Goal: Task Accomplishment & Management: Manage account settings

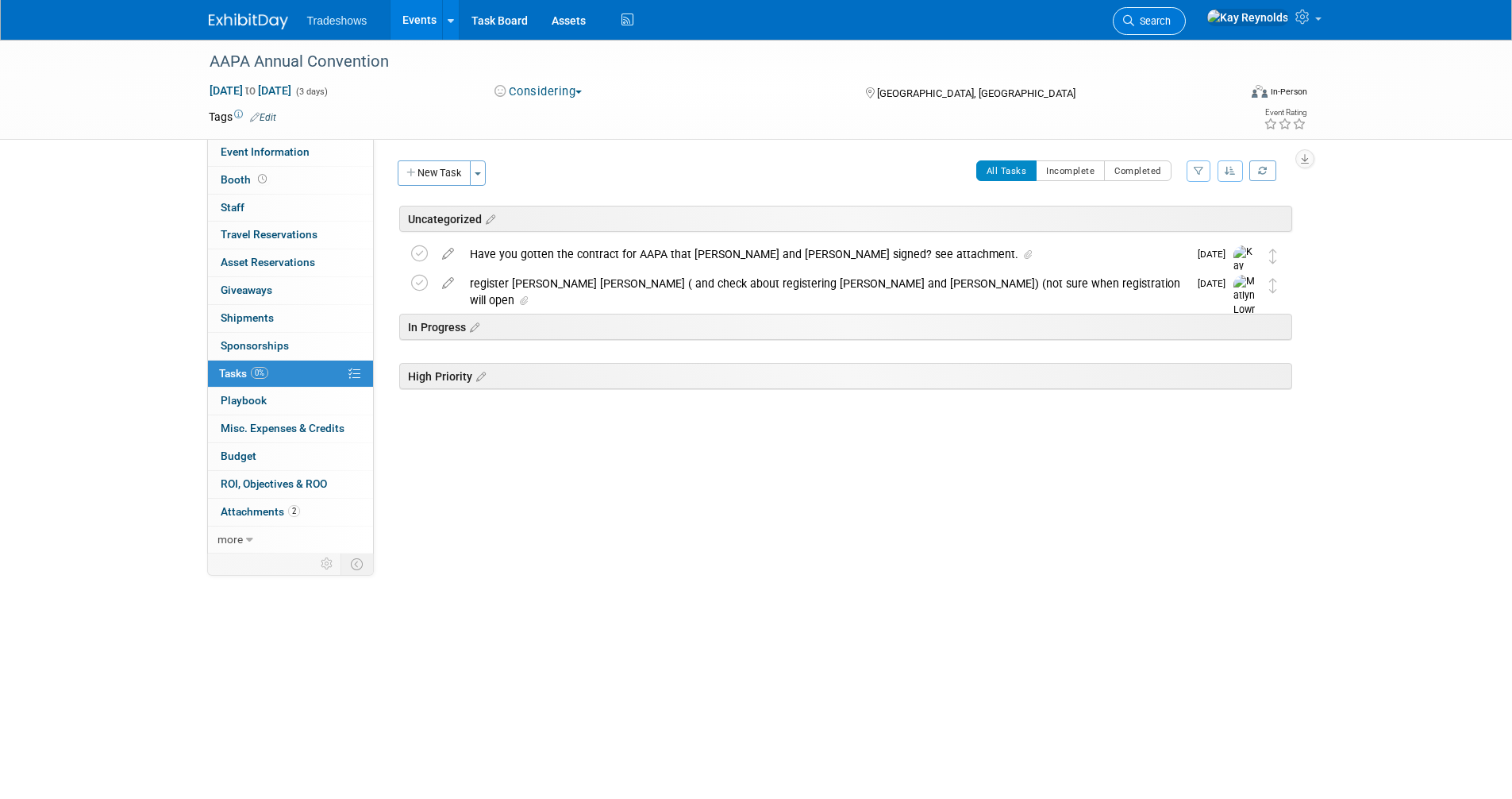
click at [1171, 19] on span "Search" at bounding box center [1153, 21] width 37 height 12
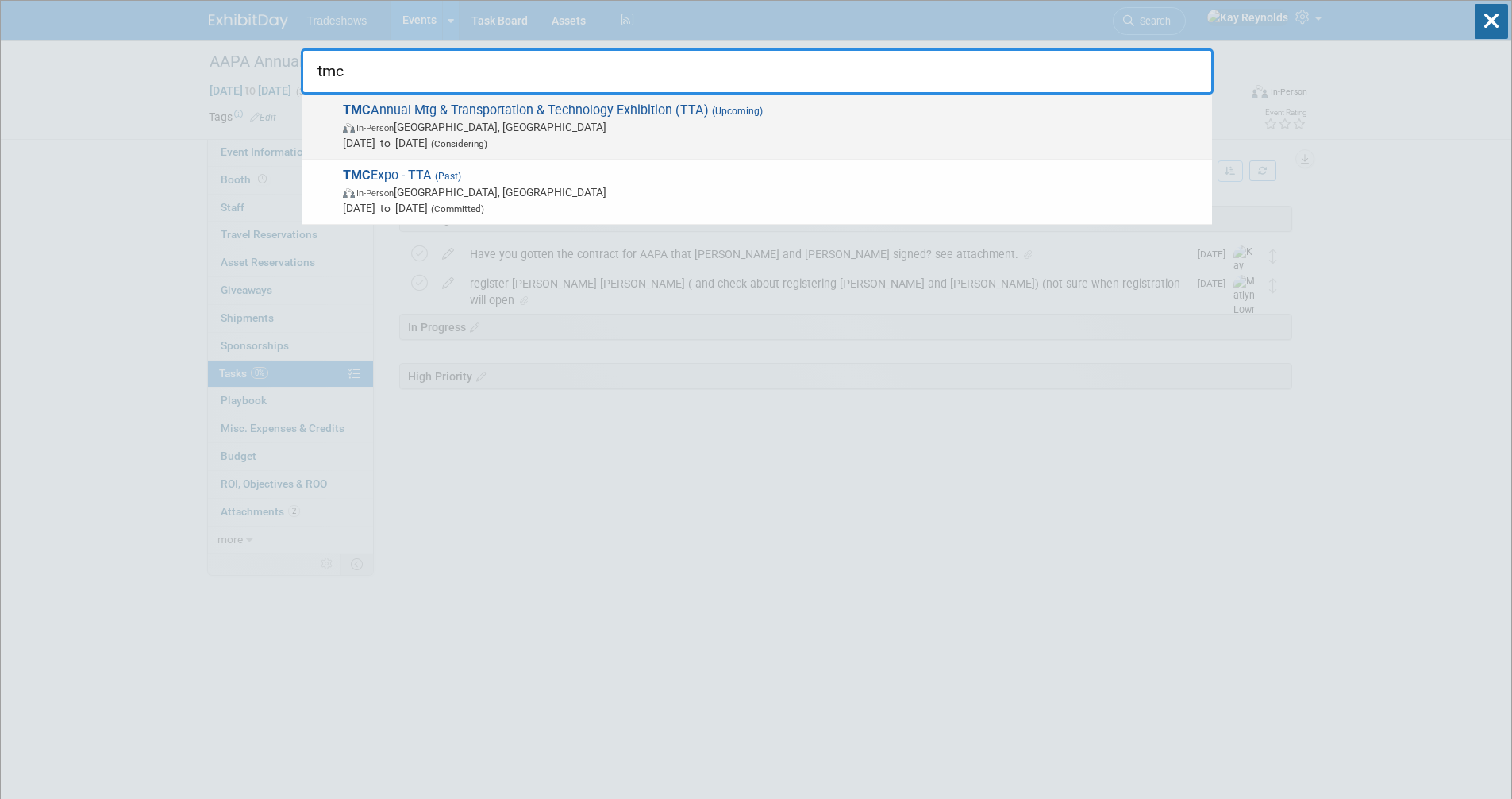
type input "tmc"
click at [366, 136] on span "Mar 16, 2026 to Mar 19, 2026 (Considering)" at bounding box center [773, 143] width 862 height 16
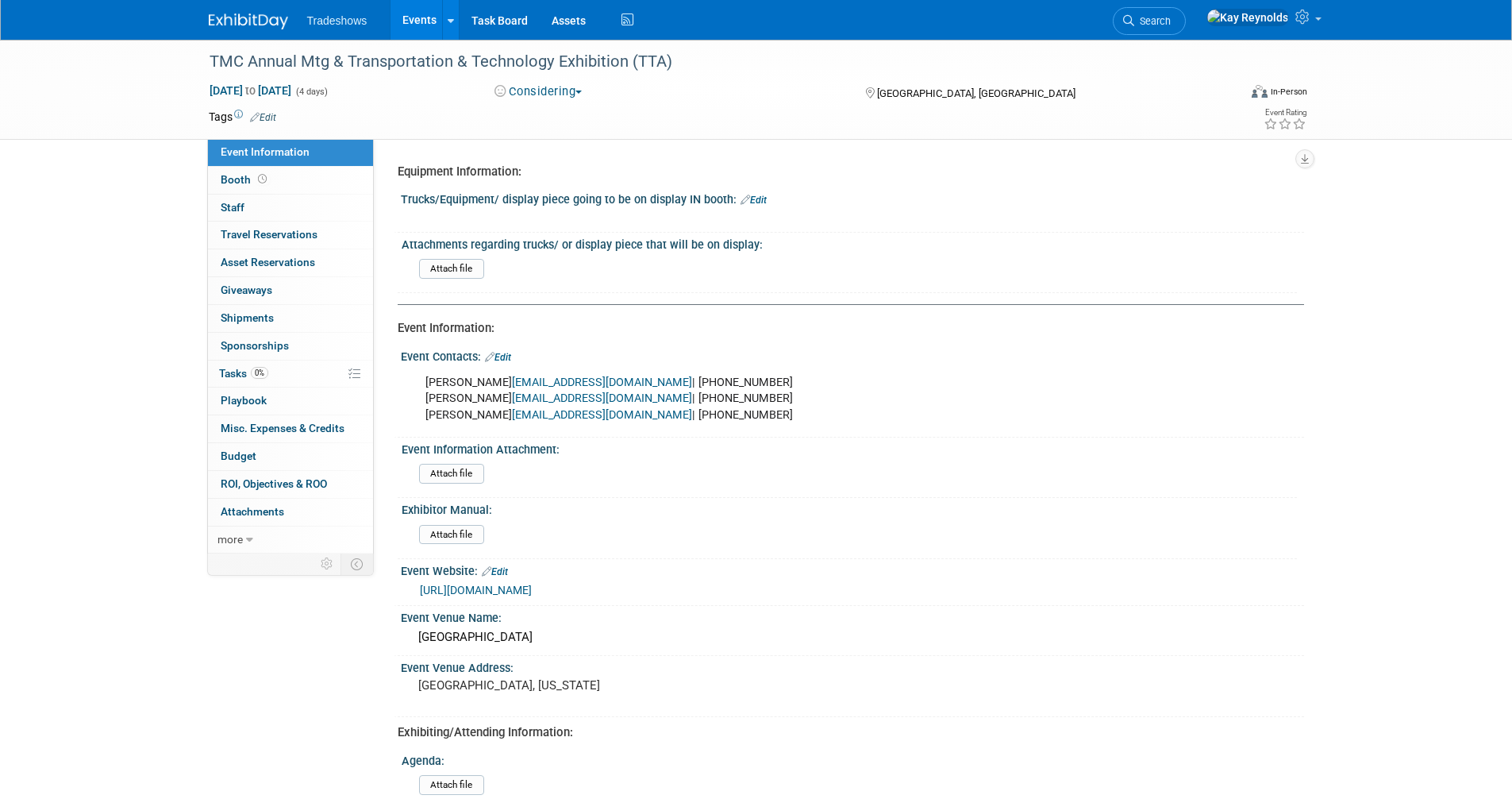
click at [323, 152] on link "Event Information" at bounding box center [291, 152] width 165 height 27
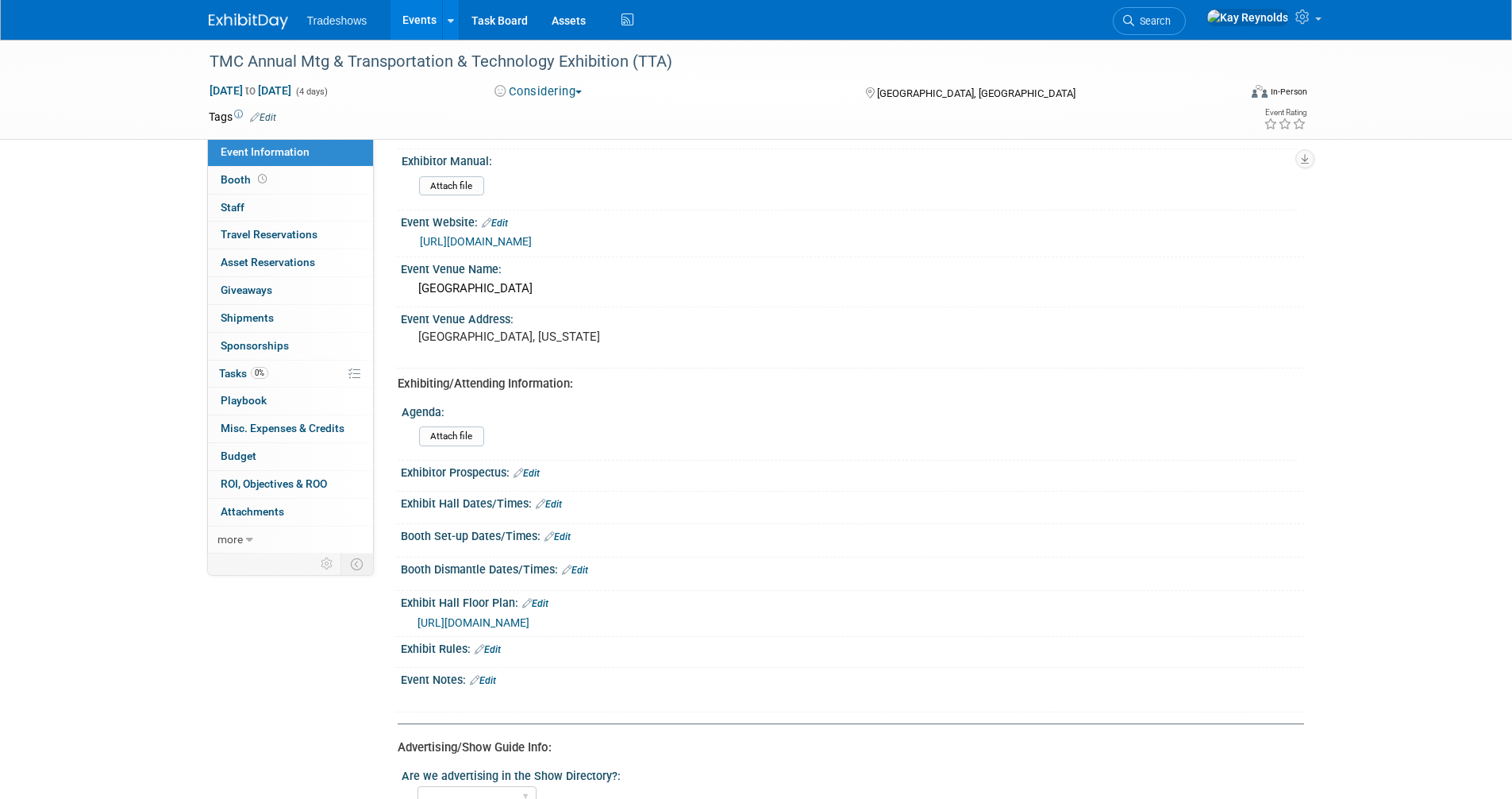
scroll to position [398, 0]
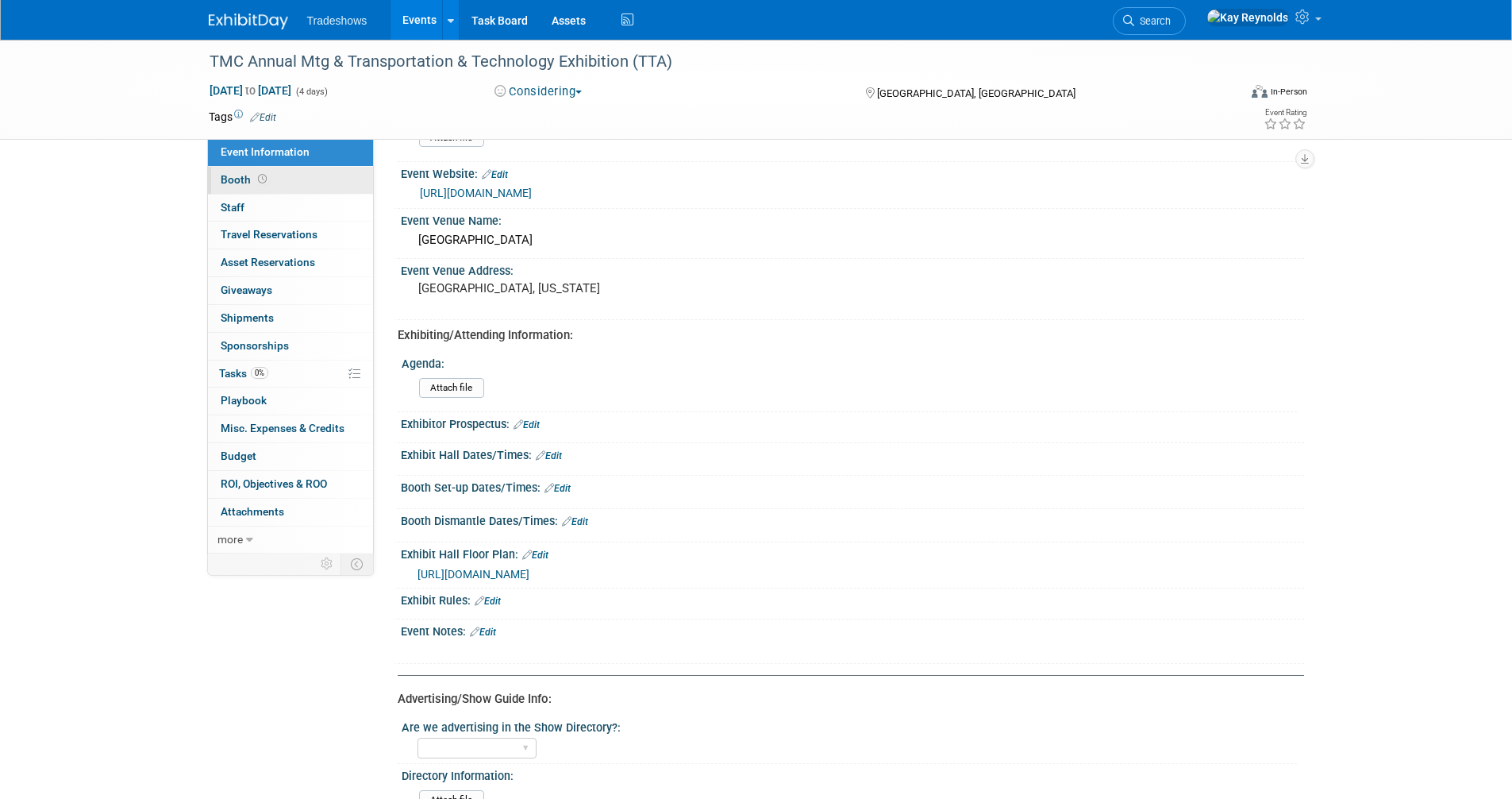
click at [318, 174] on link "Booth" at bounding box center [291, 180] width 165 height 27
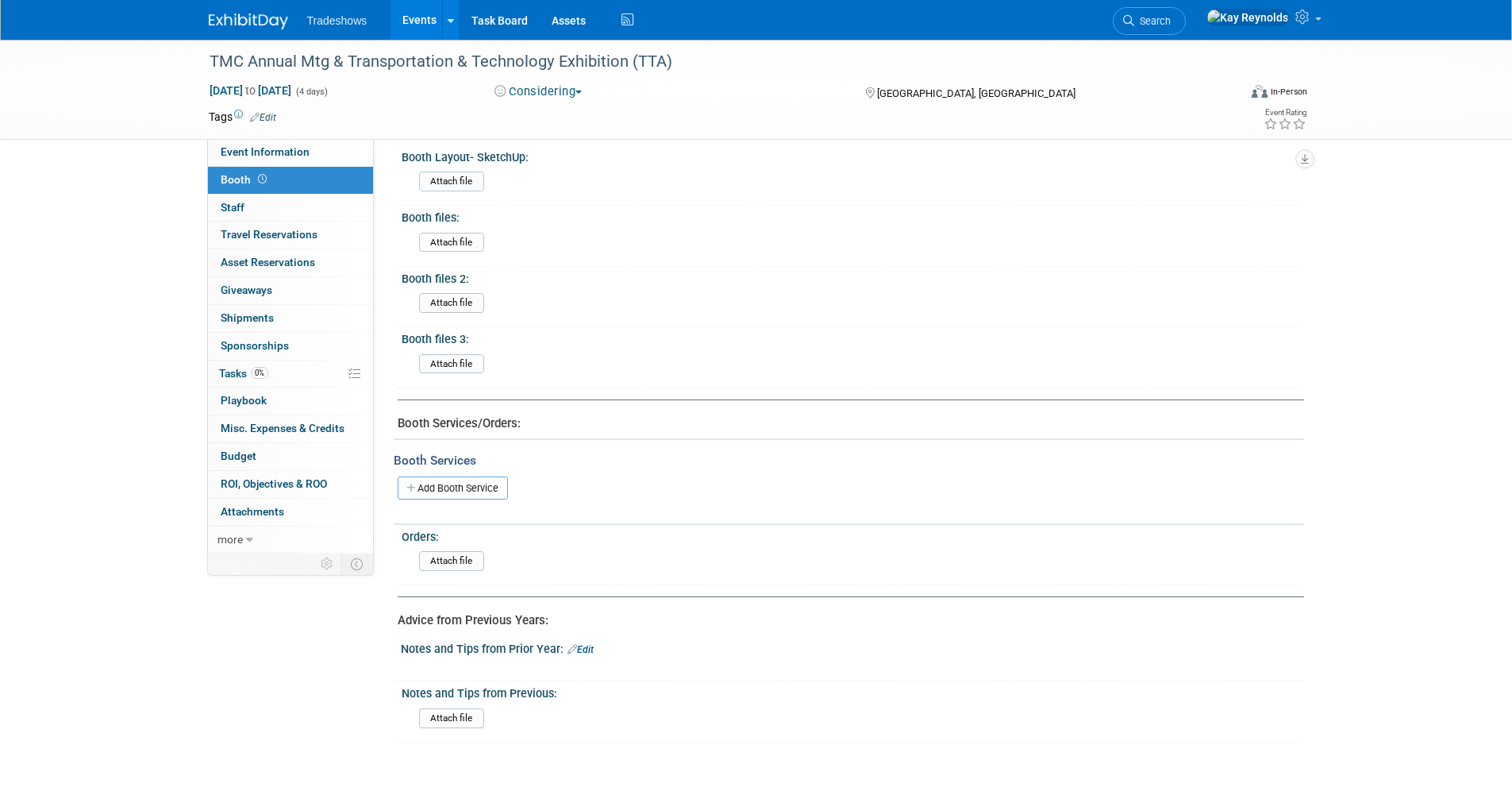
scroll to position [556, 0]
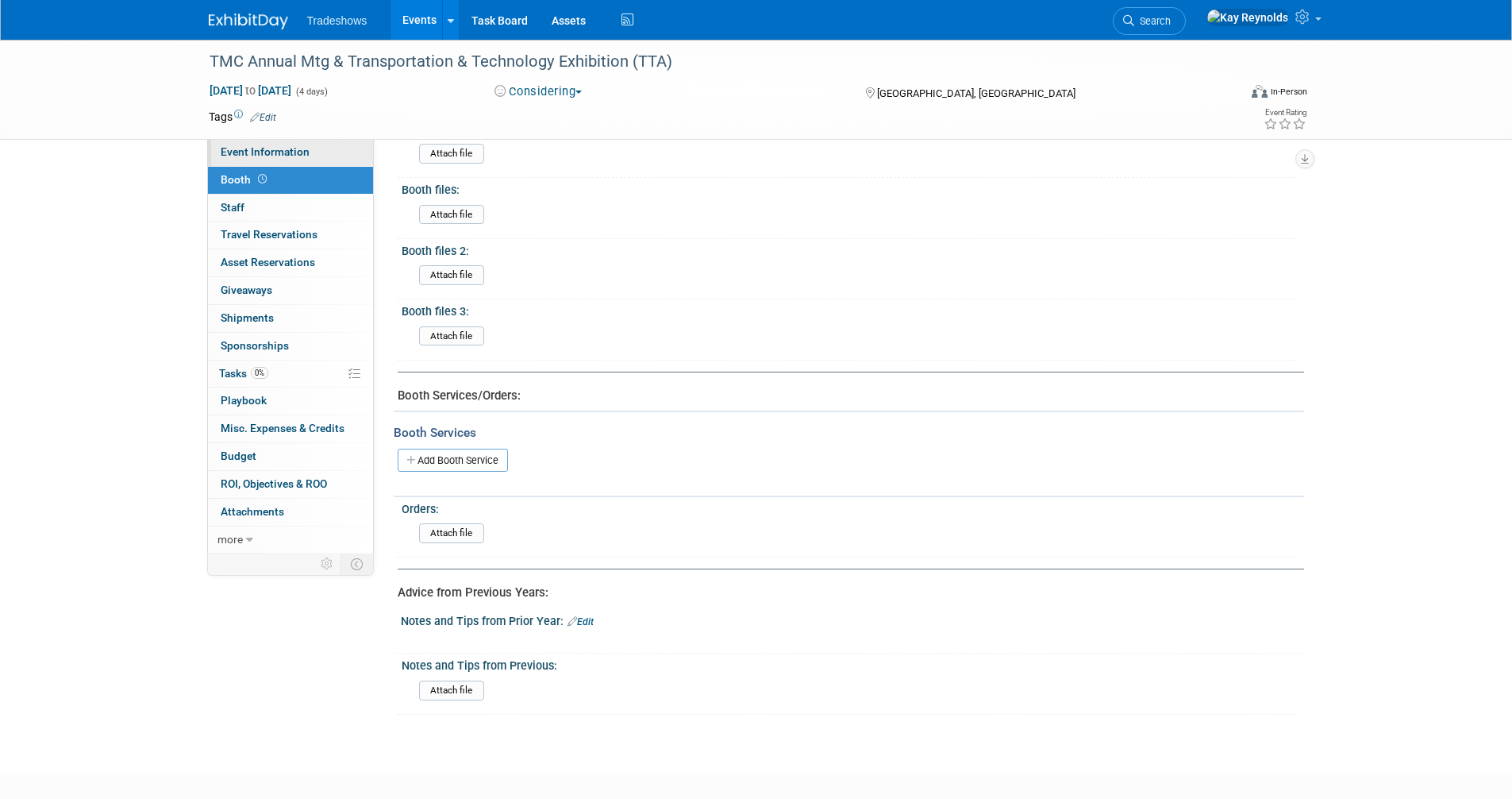
click at [288, 143] on link "Event Information" at bounding box center [291, 152] width 165 height 27
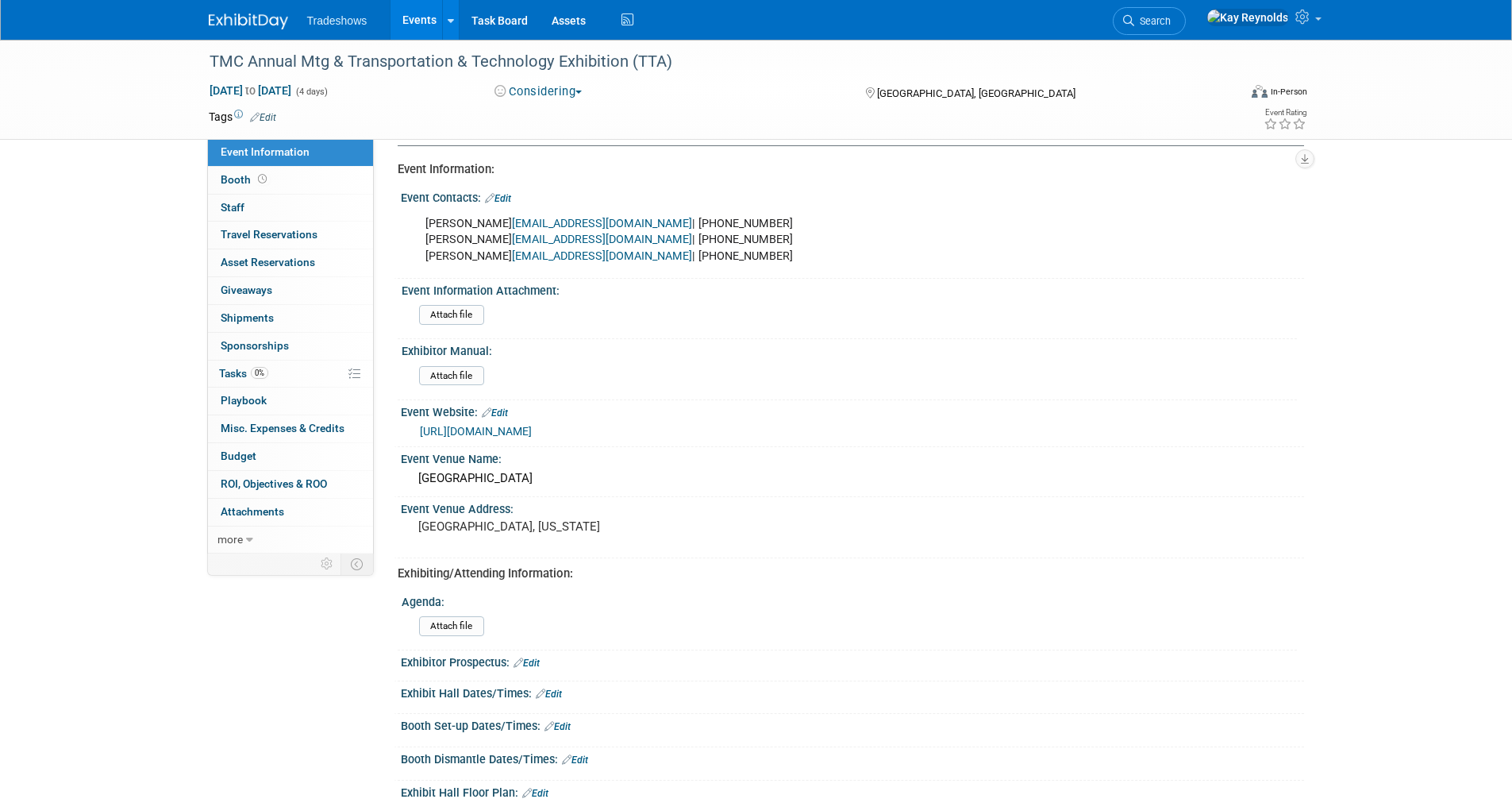
scroll to position [0, 0]
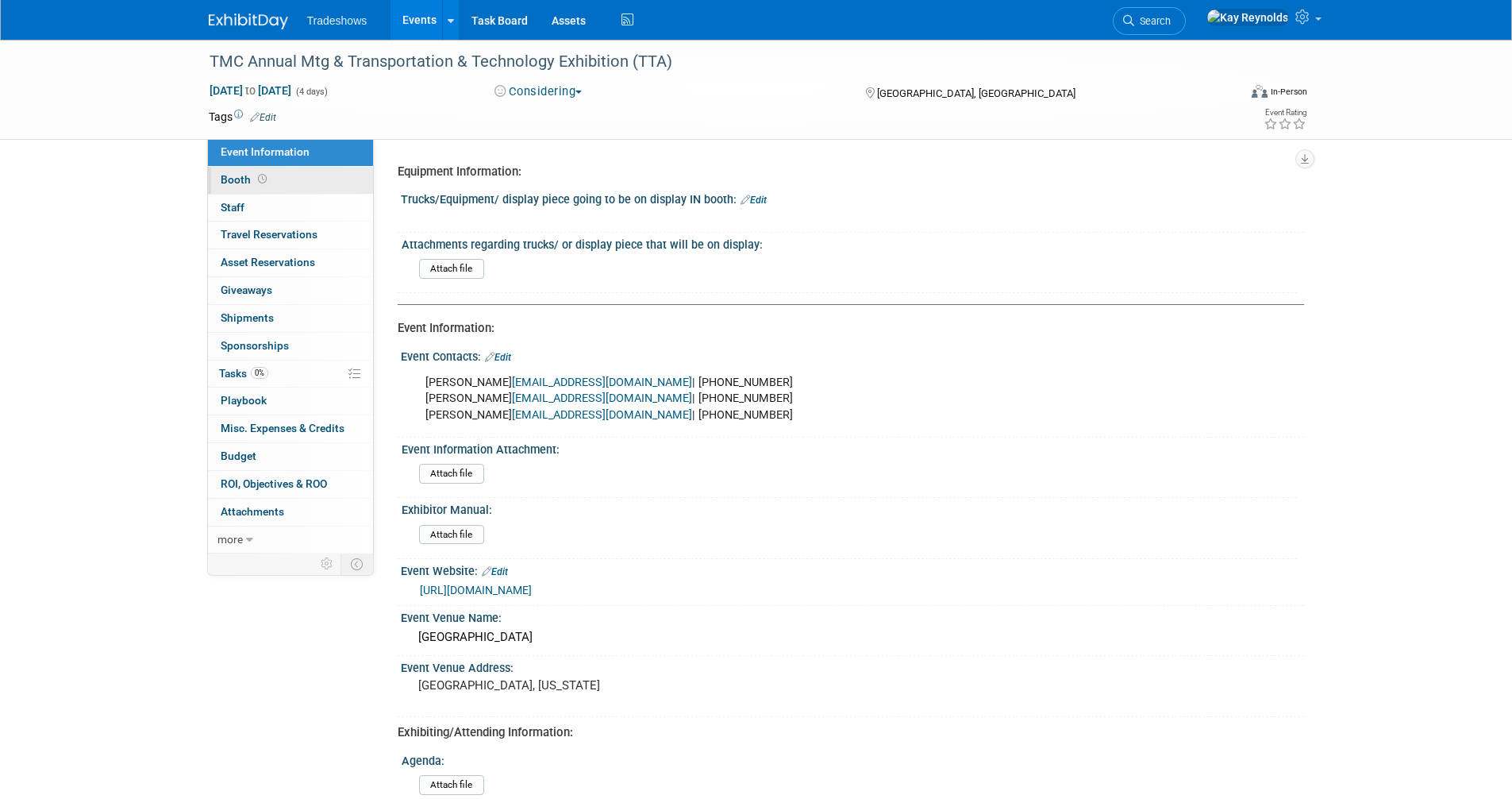
click at [303, 177] on link "Booth" at bounding box center [291, 180] width 165 height 27
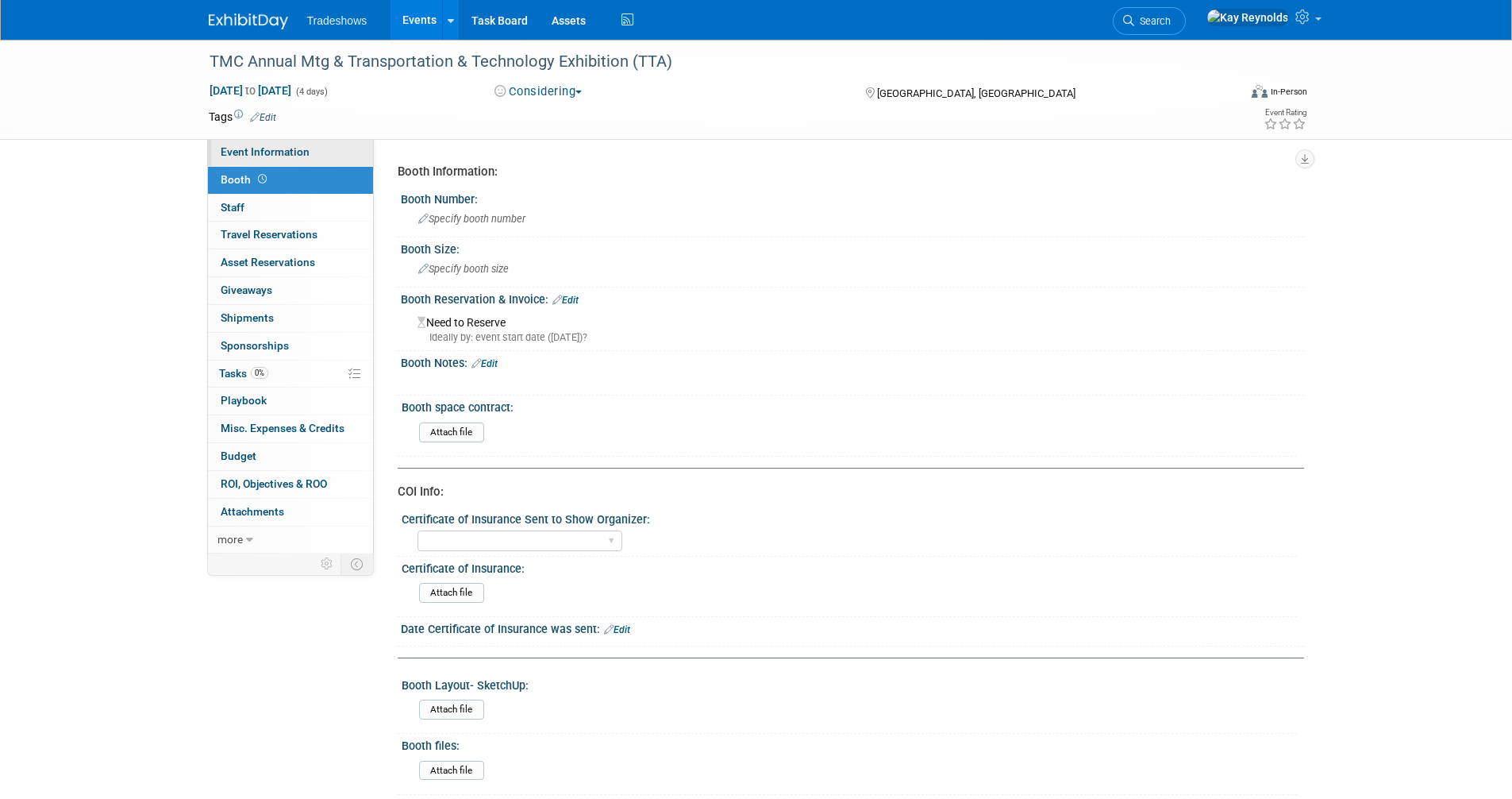
click at [336, 148] on link "Event Information" at bounding box center [291, 152] width 165 height 27
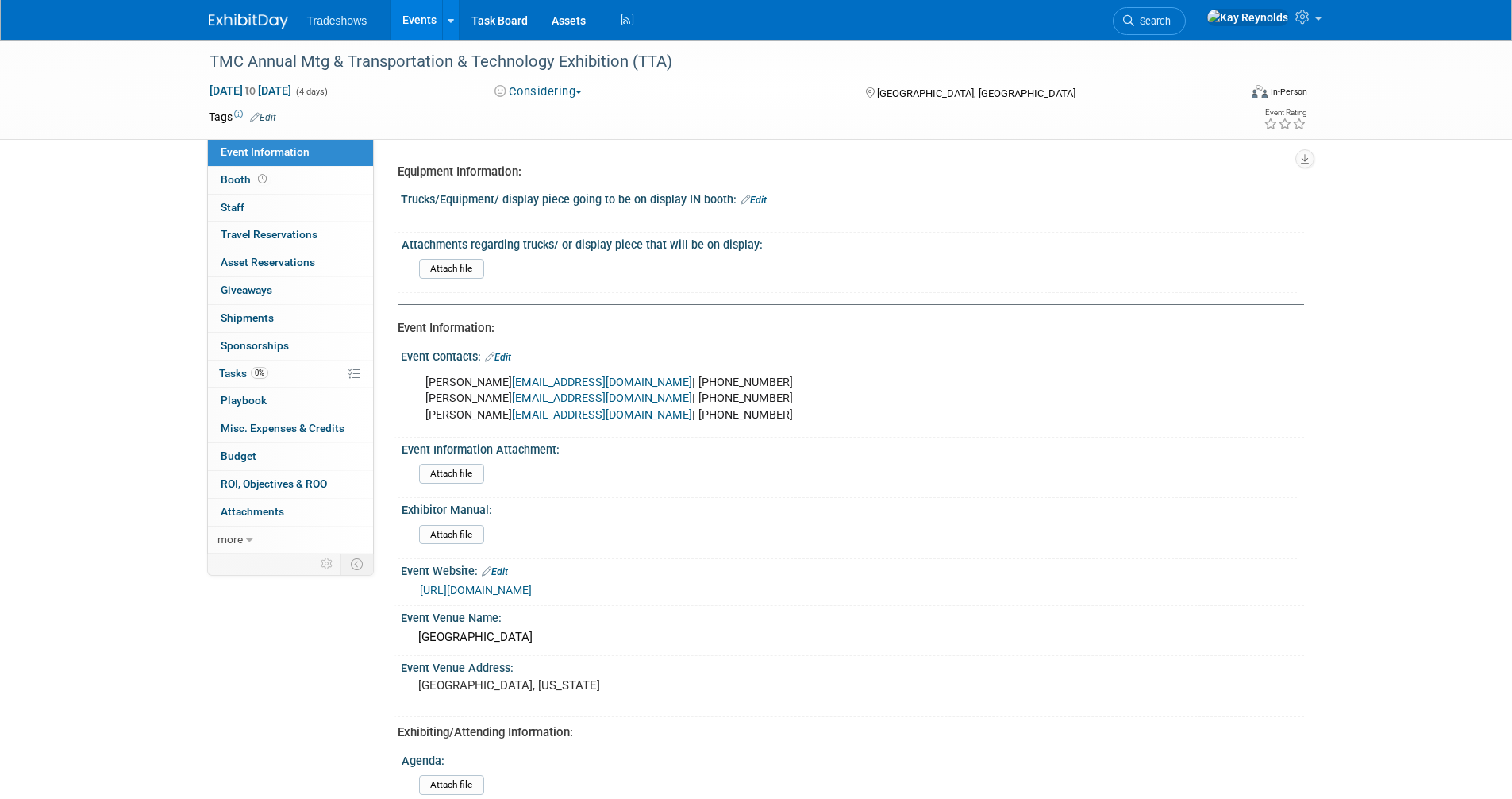
click at [344, 153] on link "Event Information" at bounding box center [291, 152] width 165 height 27
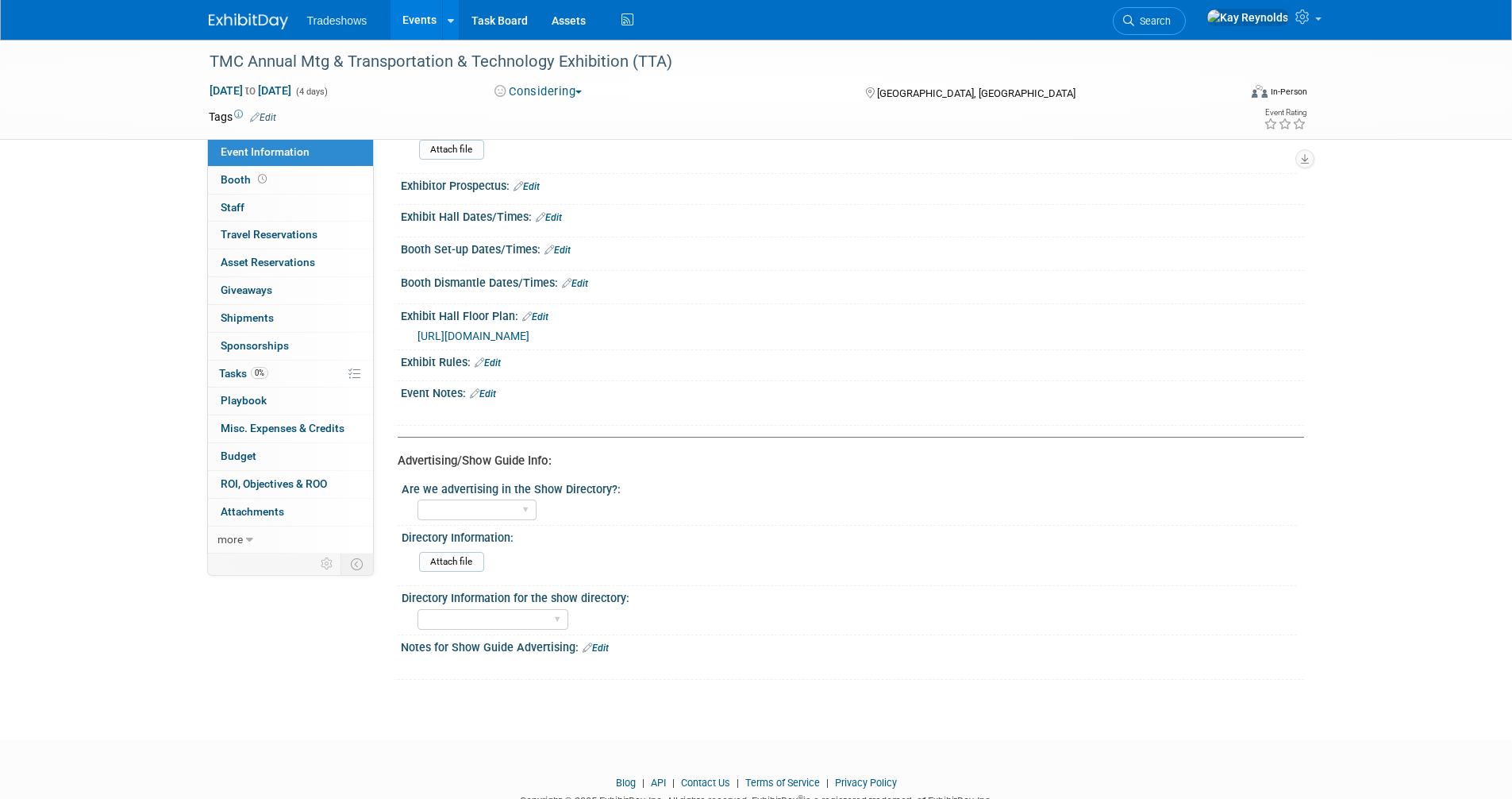
scroll to position [687, 0]
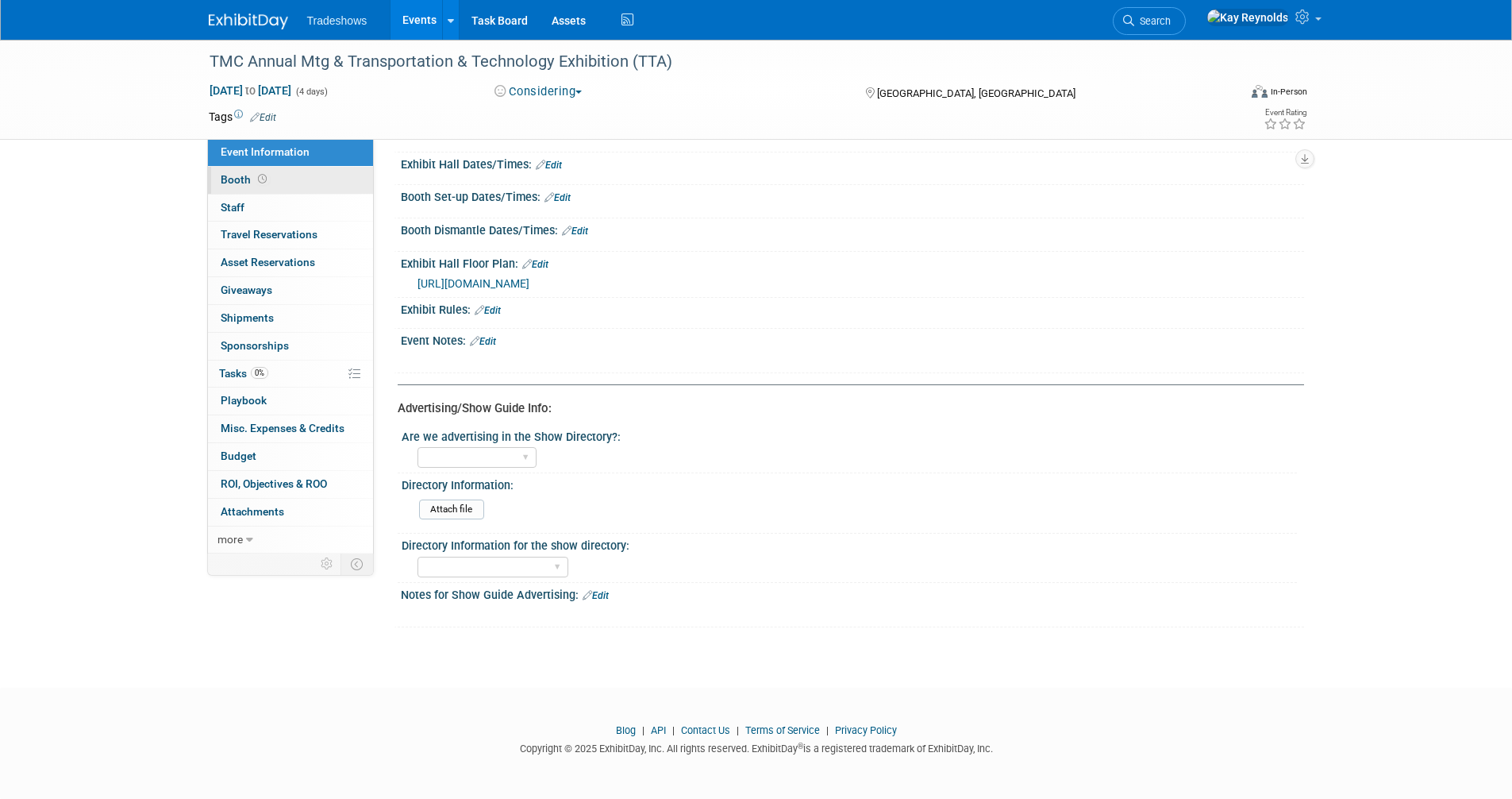
click at [274, 175] on link "Booth" at bounding box center [291, 180] width 165 height 27
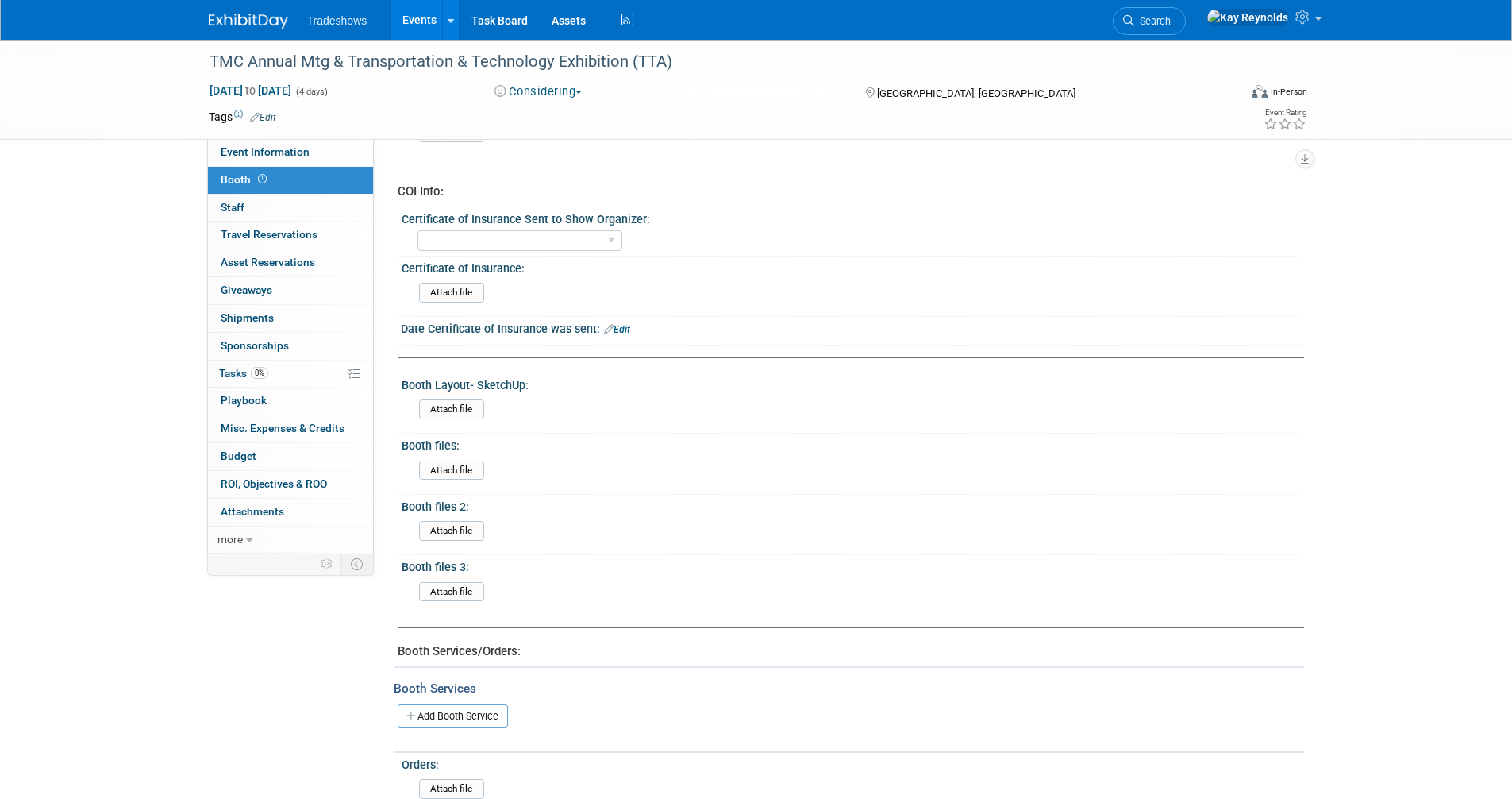
scroll to position [398, 0]
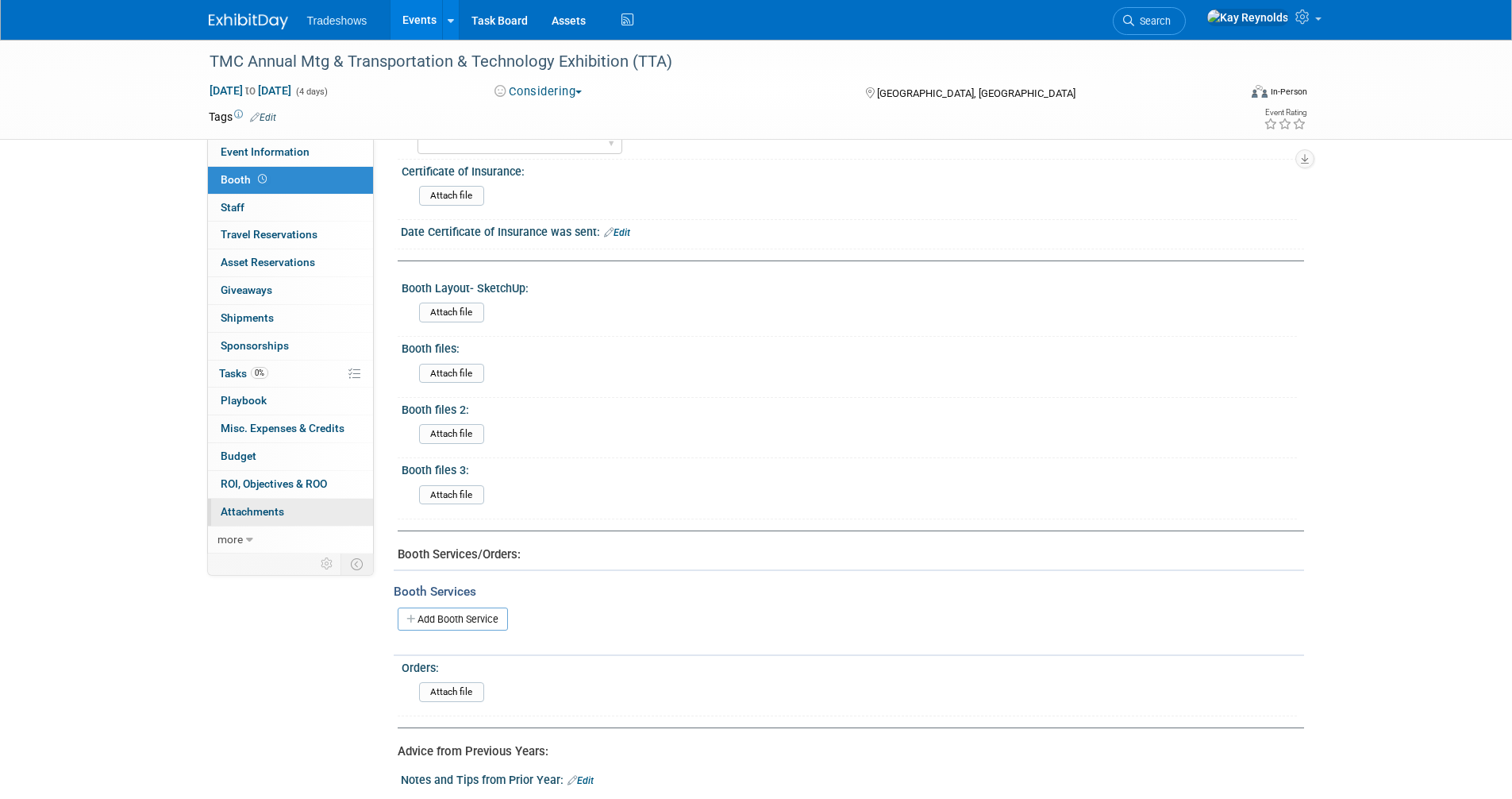
click at [305, 512] on link "0 Attachments 0" at bounding box center [291, 512] width 165 height 27
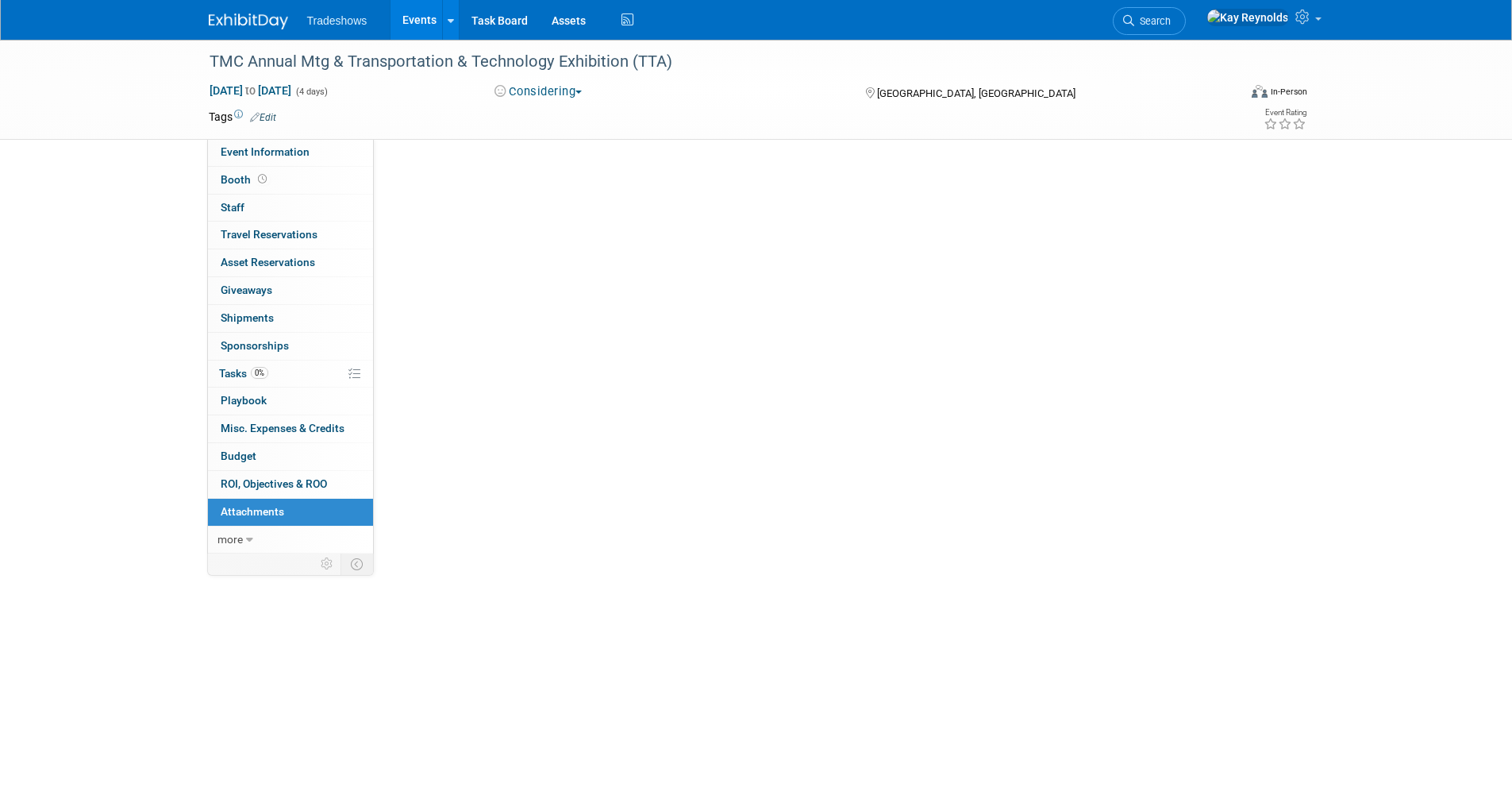
scroll to position [0, 0]
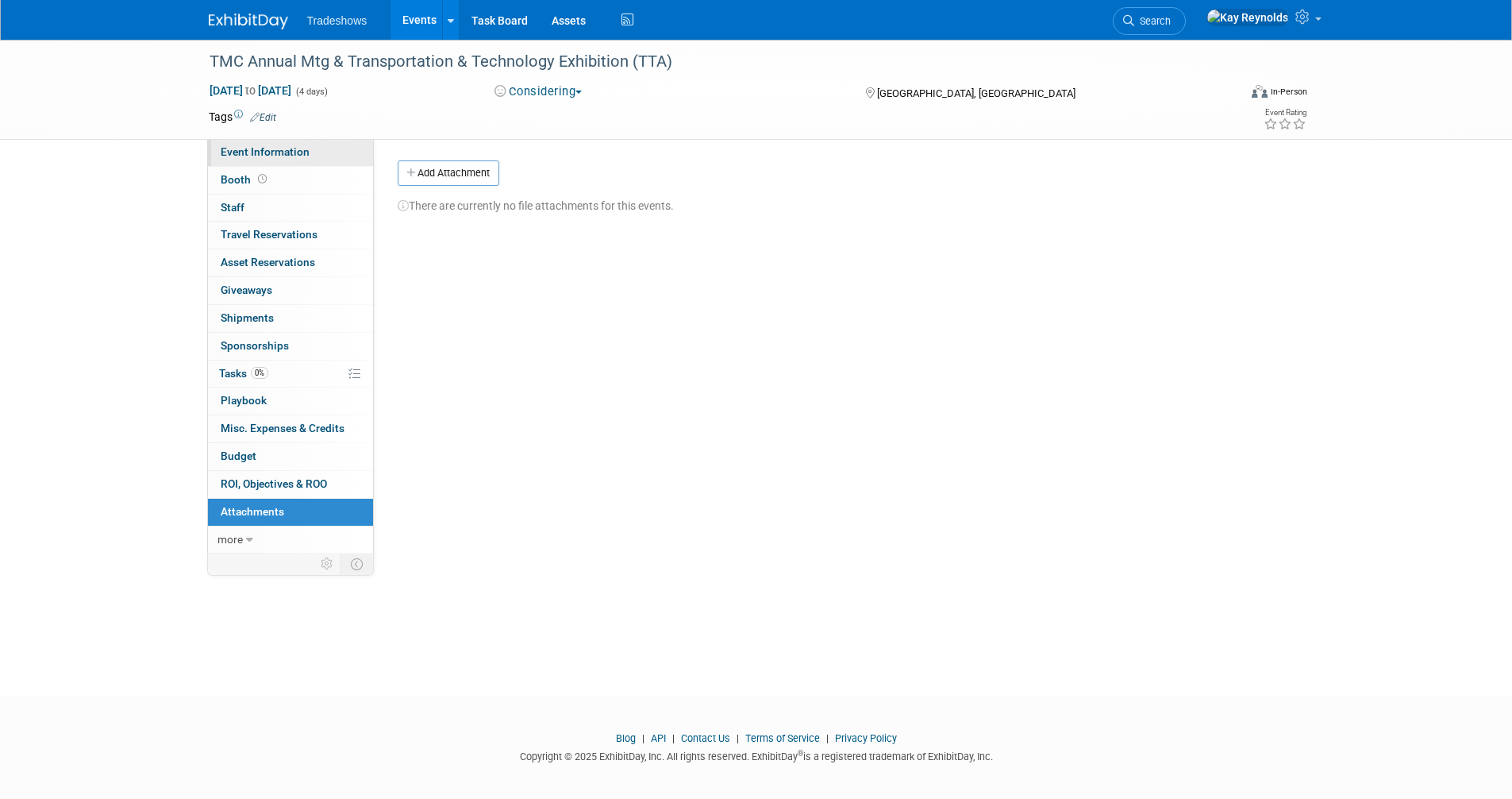
click at [290, 151] on span "Event Information" at bounding box center [266, 151] width 89 height 13
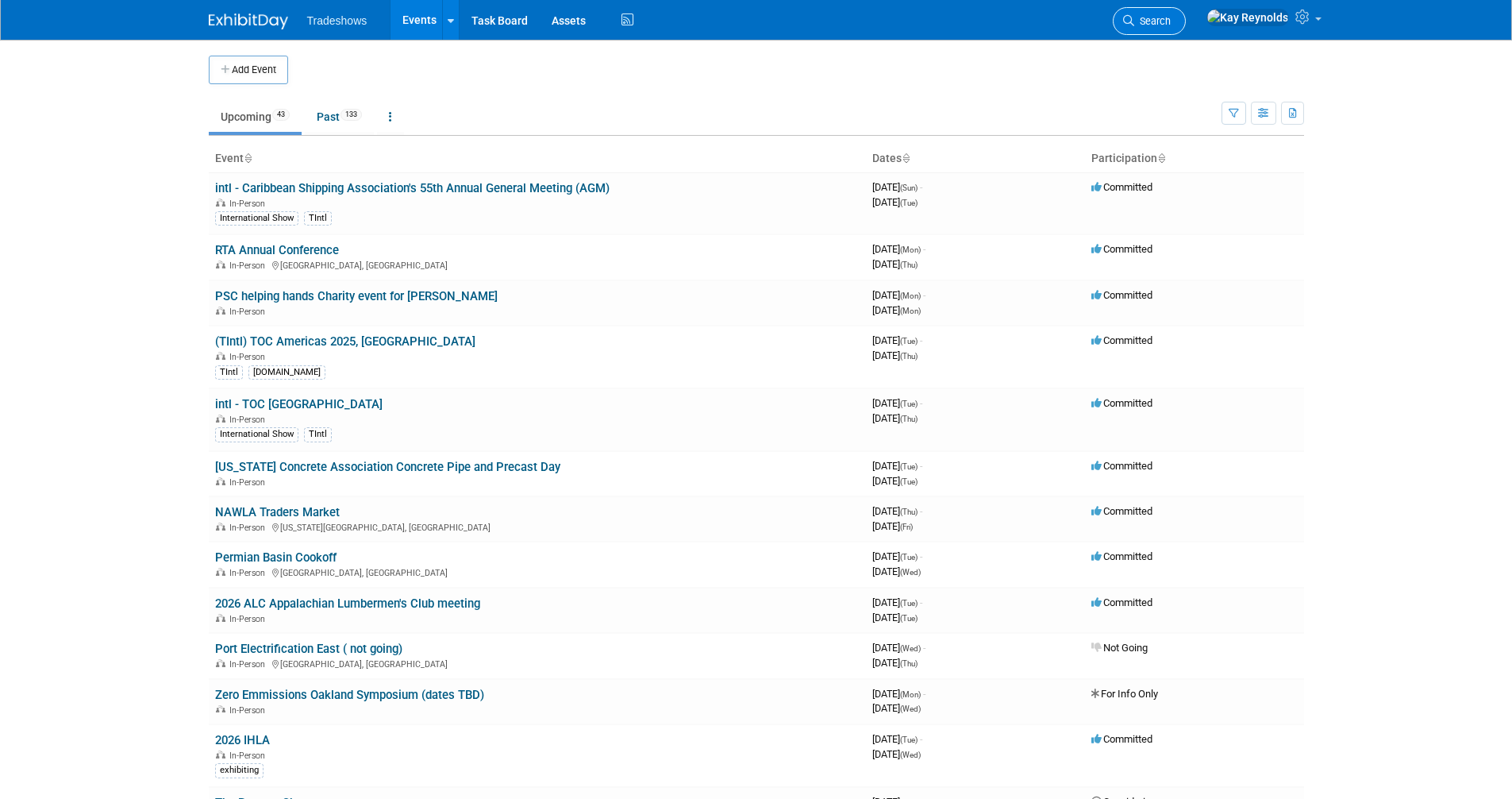
click at [1135, 16] on icon at bounding box center [1128, 20] width 11 height 11
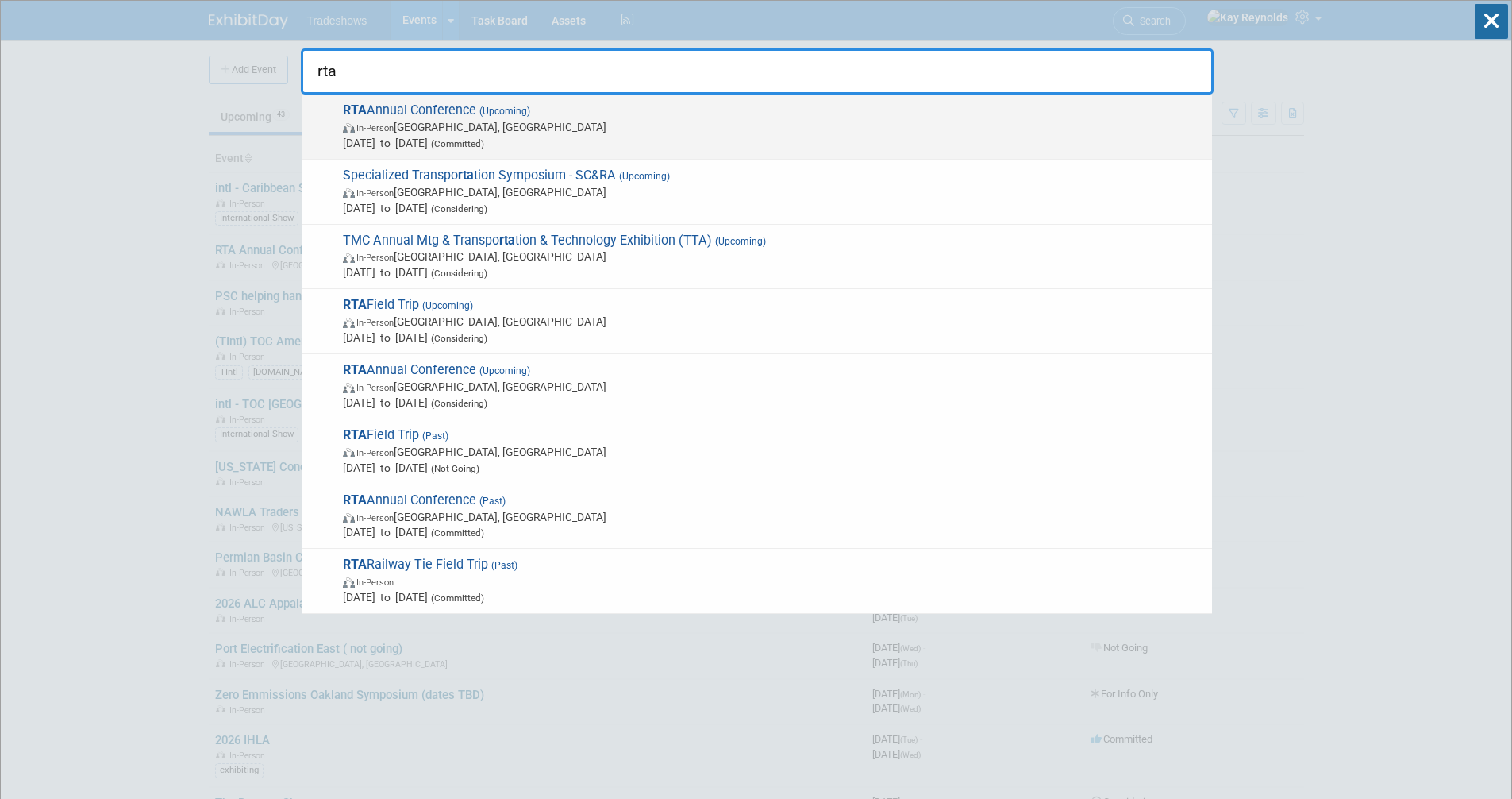
type input "rta"
click at [425, 125] on span "In-Person San Antonio, TX" at bounding box center [773, 127] width 862 height 16
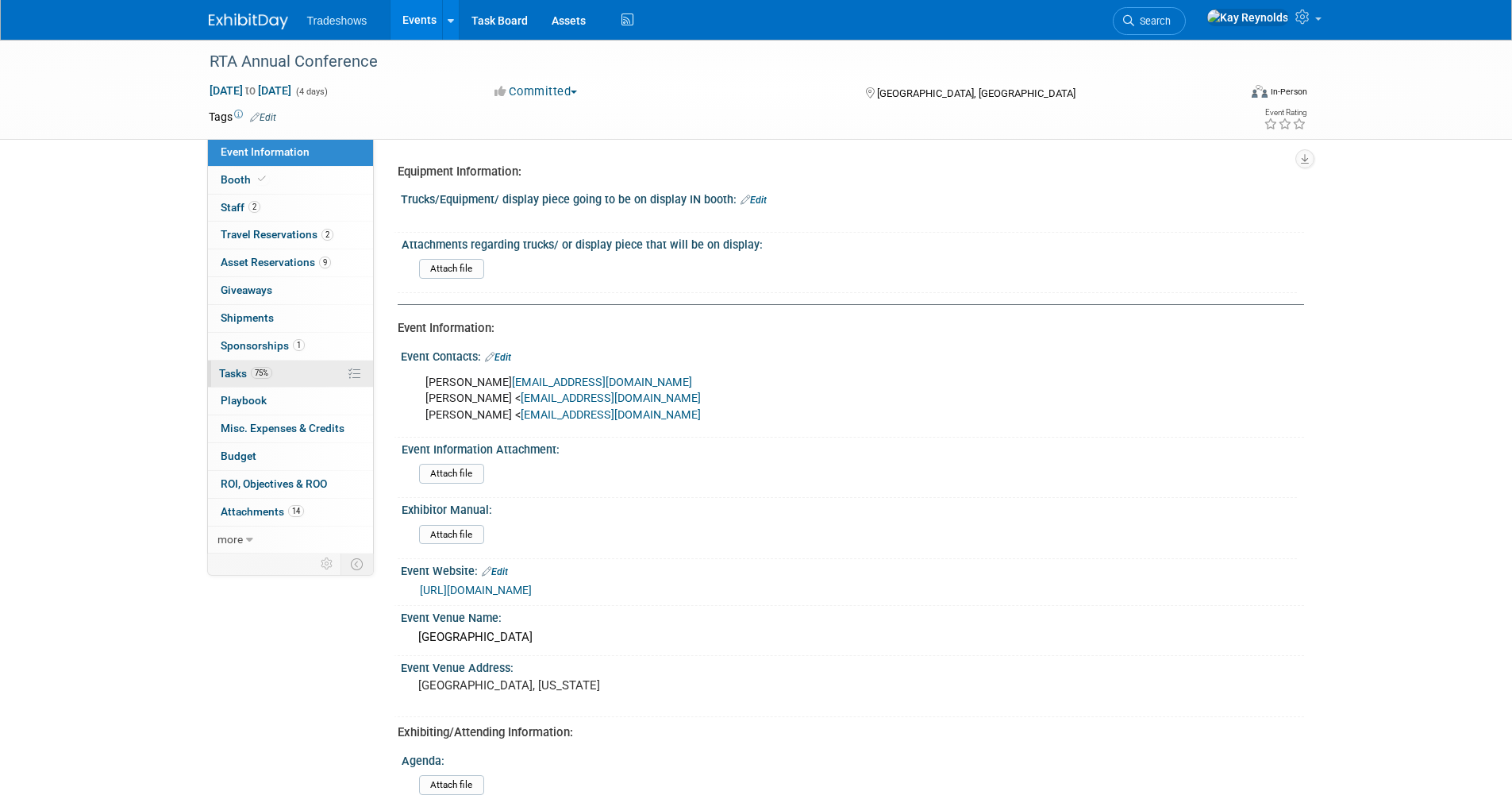
click at [296, 371] on link "75% Tasks 75%" at bounding box center [291, 374] width 165 height 27
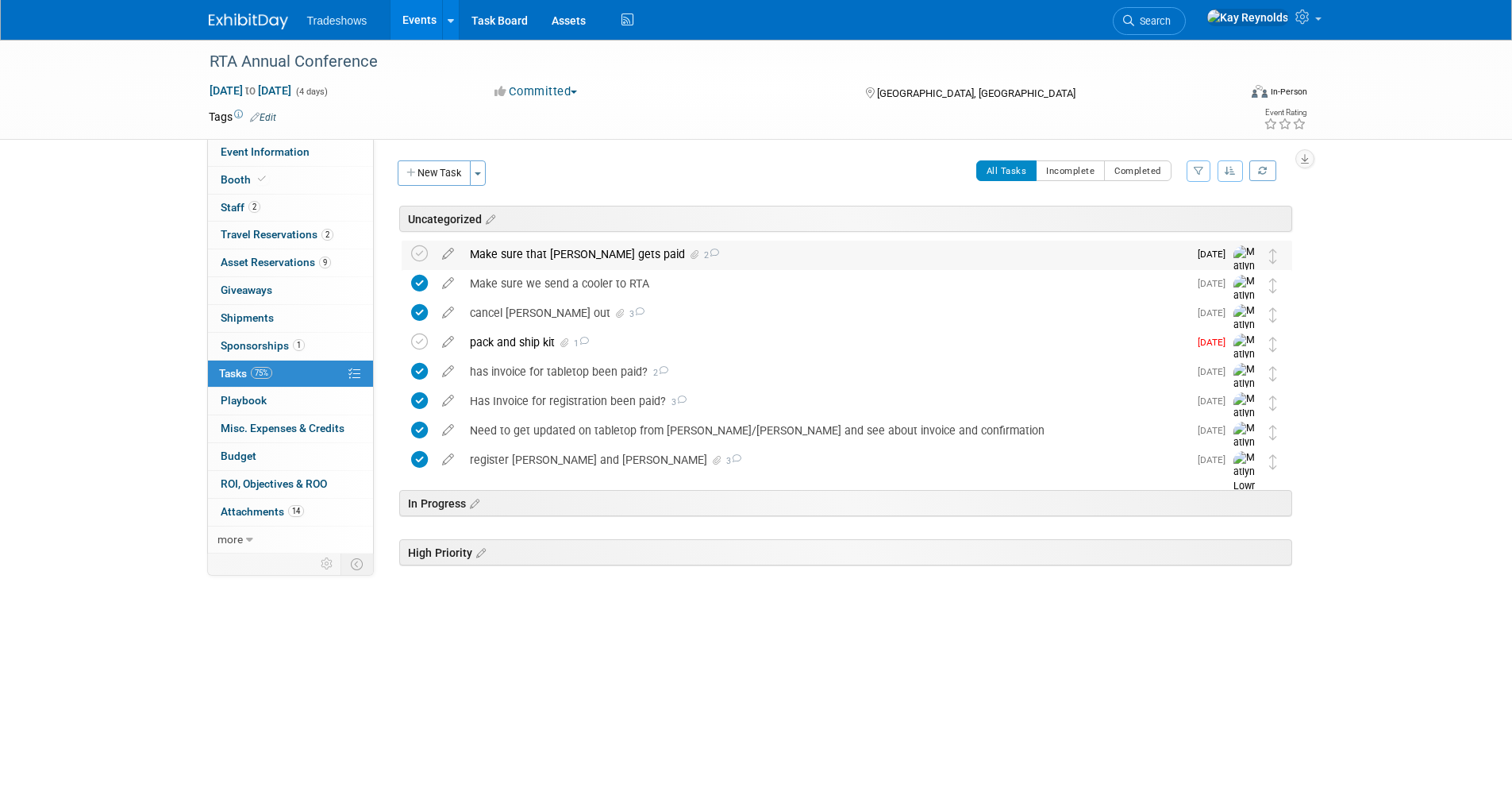
click at [516, 249] on div "Make sure that invoice gets paid 2" at bounding box center [825, 254] width 726 height 27
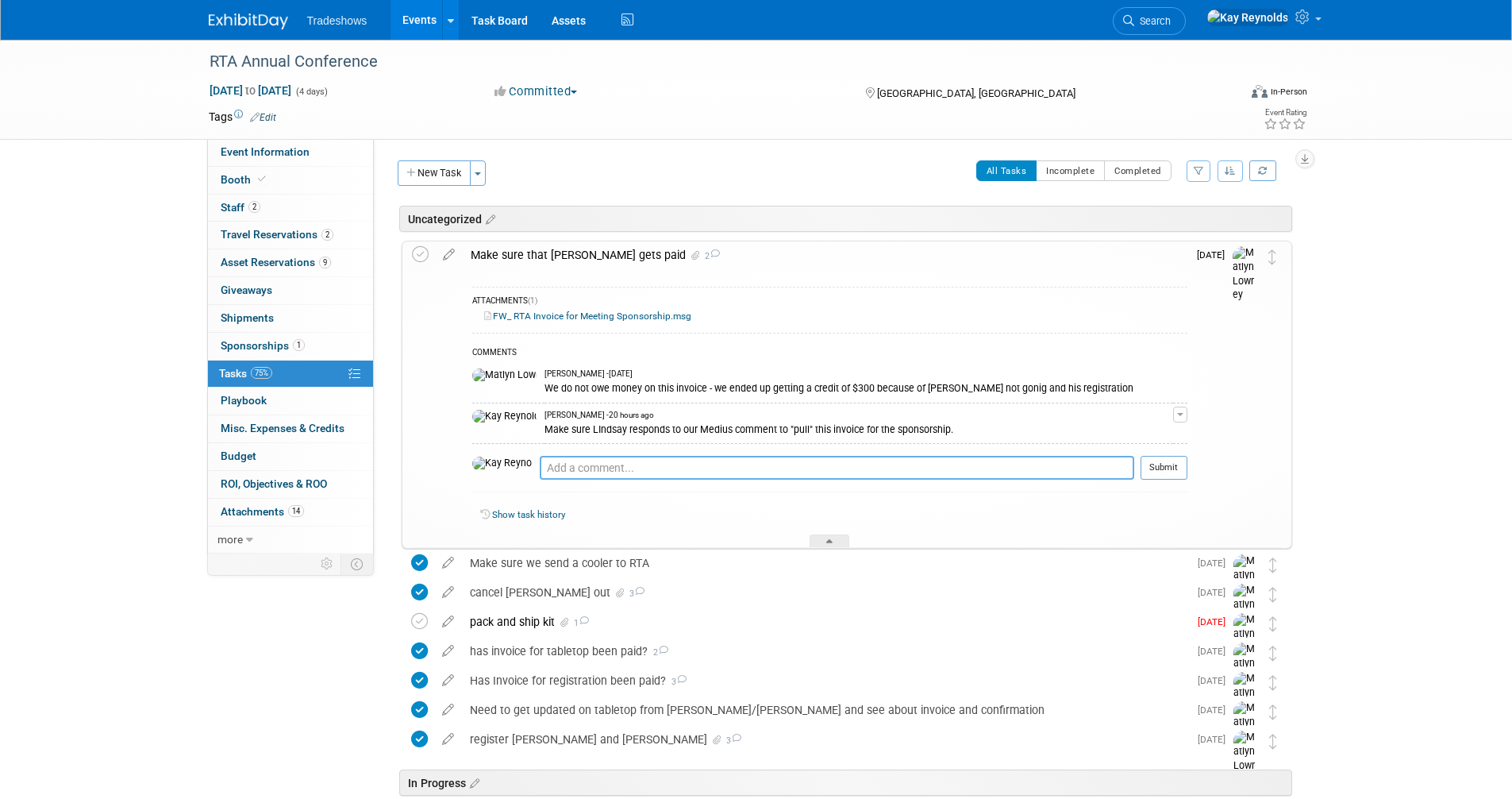
click at [540, 467] on textarea at bounding box center [837, 467] width 595 height 24
type textarea "10 14 25 Lindsey pulled the invoice for the sponsorship as requested leaving us…"
click at [453, 253] on icon at bounding box center [449, 251] width 28 height 19
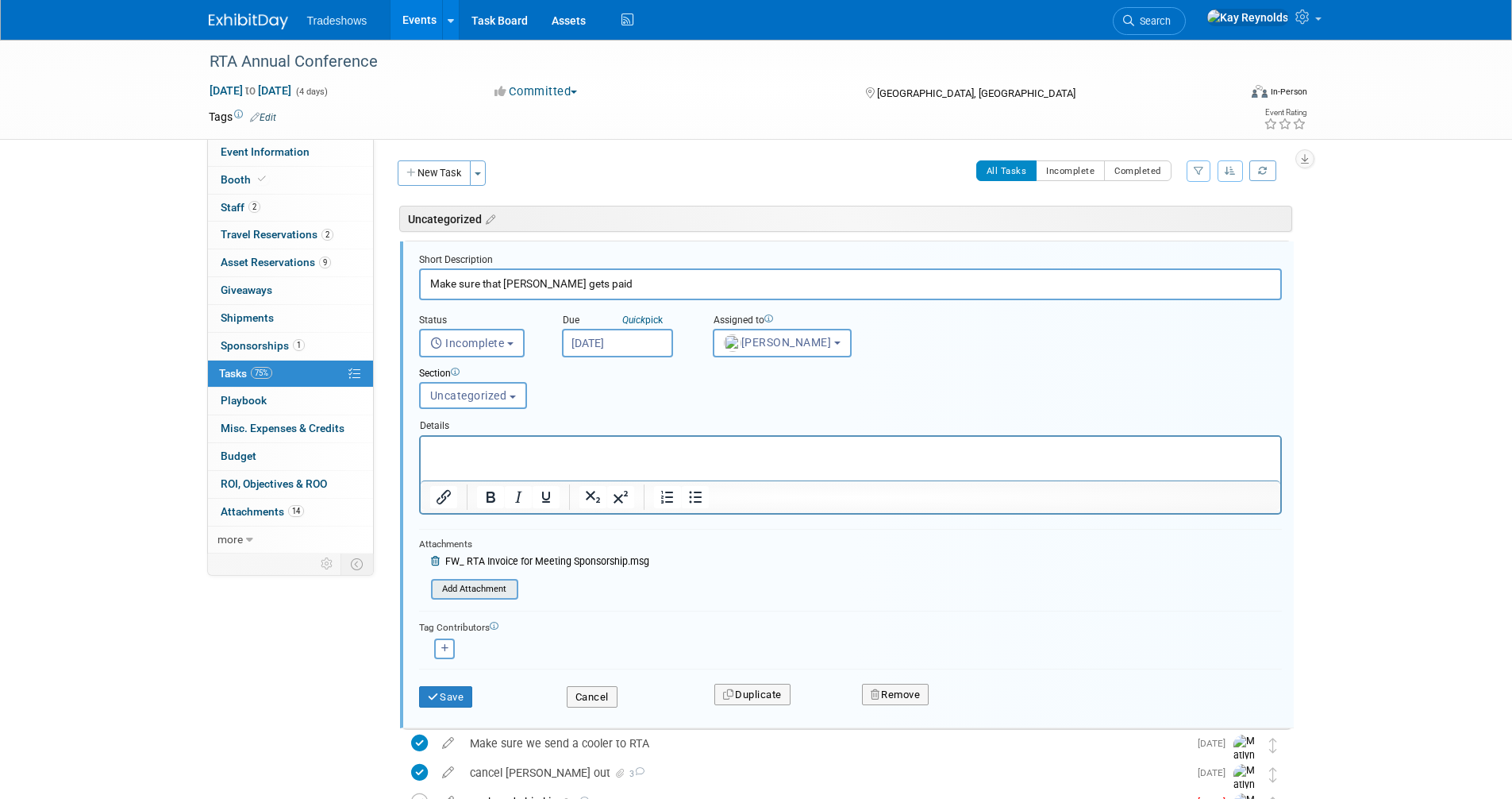
click at [472, 591] on input "file" at bounding box center [435, 590] width 162 height 17
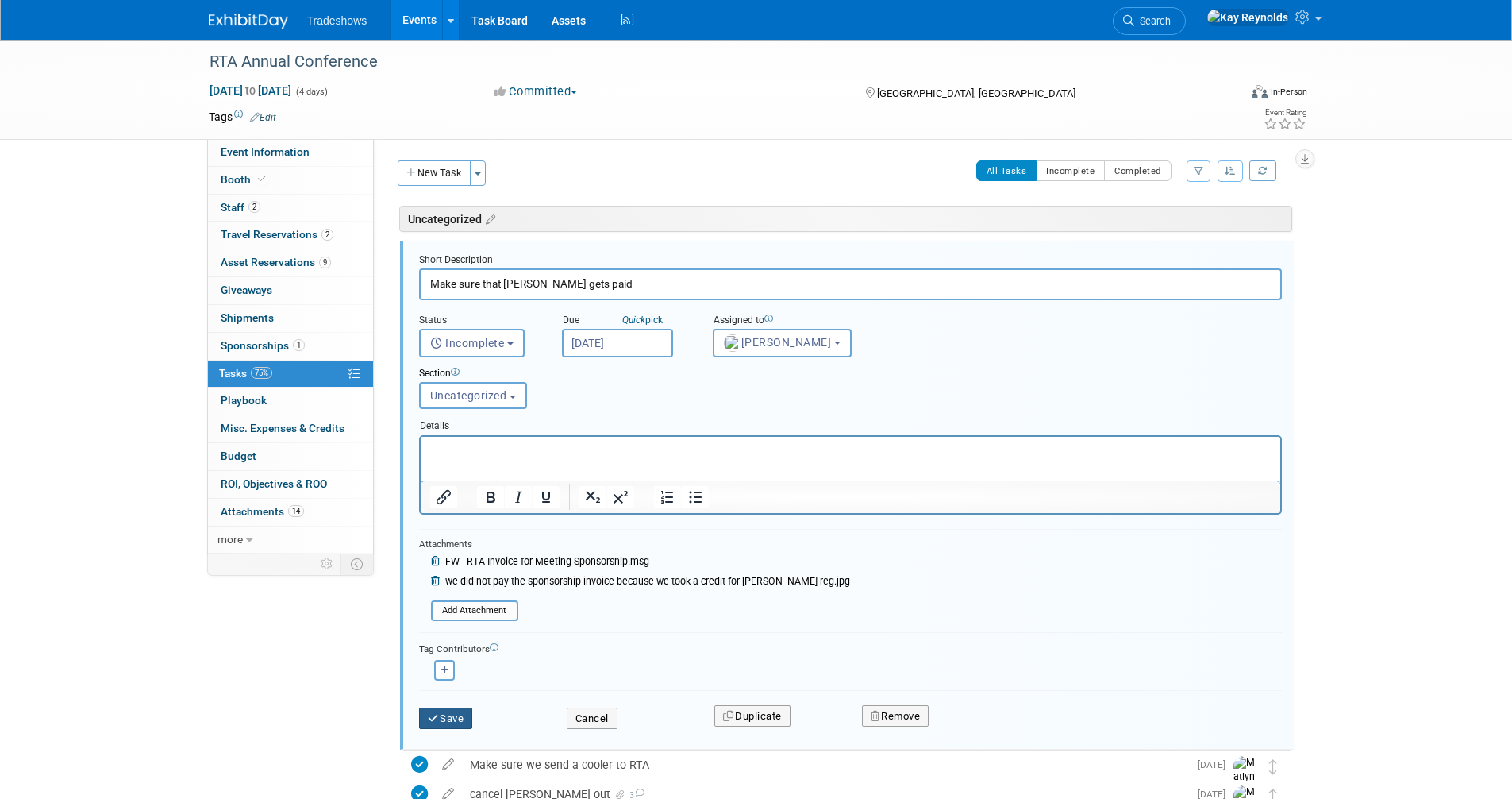
click at [464, 716] on button "Save" at bounding box center [446, 719] width 54 height 22
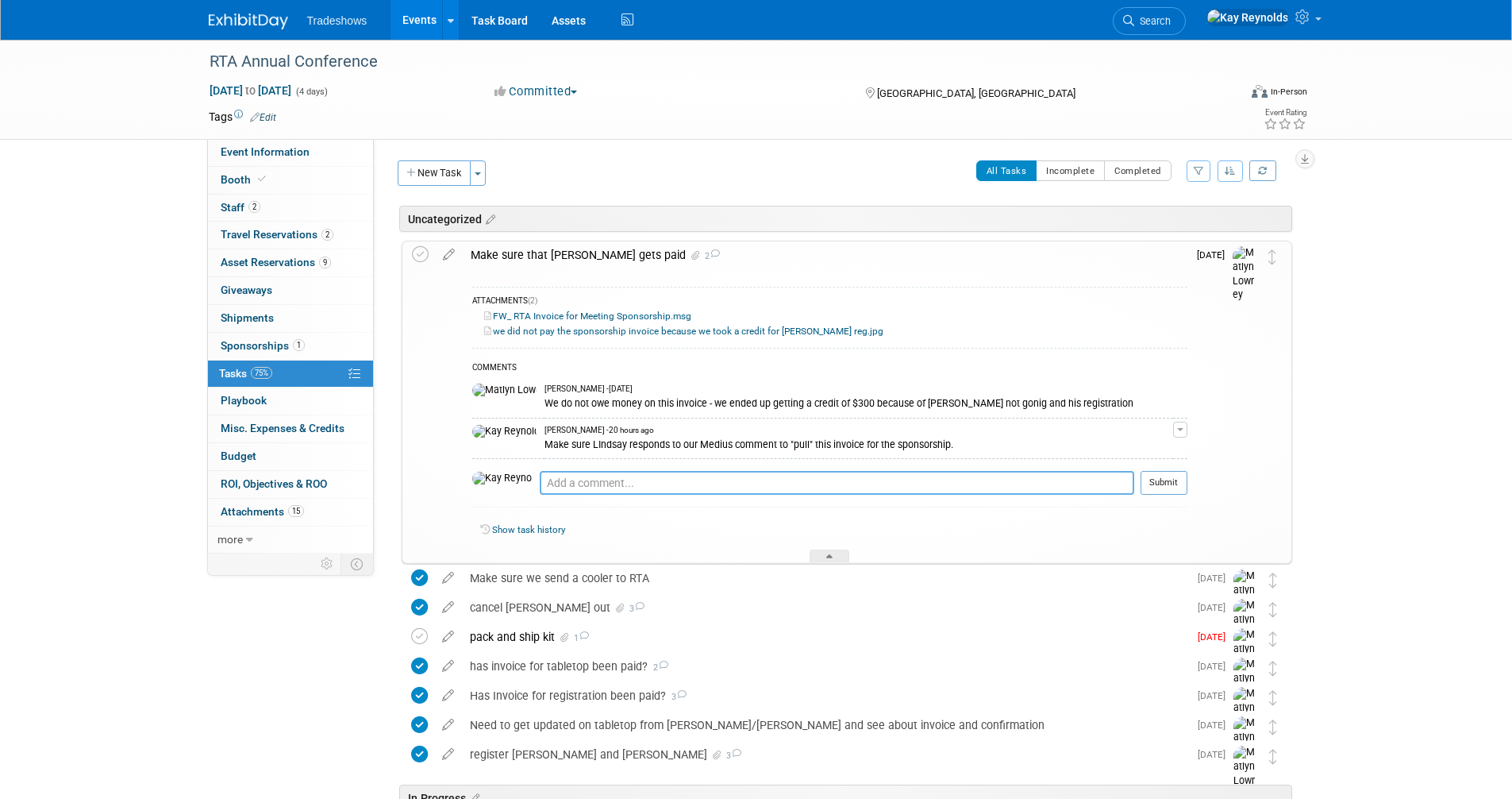
click at [560, 484] on textarea at bounding box center [837, 483] width 595 height 24
type textarea "Lindsey pulled the invoice for sponsorship as requested leaving us with a $300 …"
click at [1167, 486] on button "Submit" at bounding box center [1164, 483] width 47 height 24
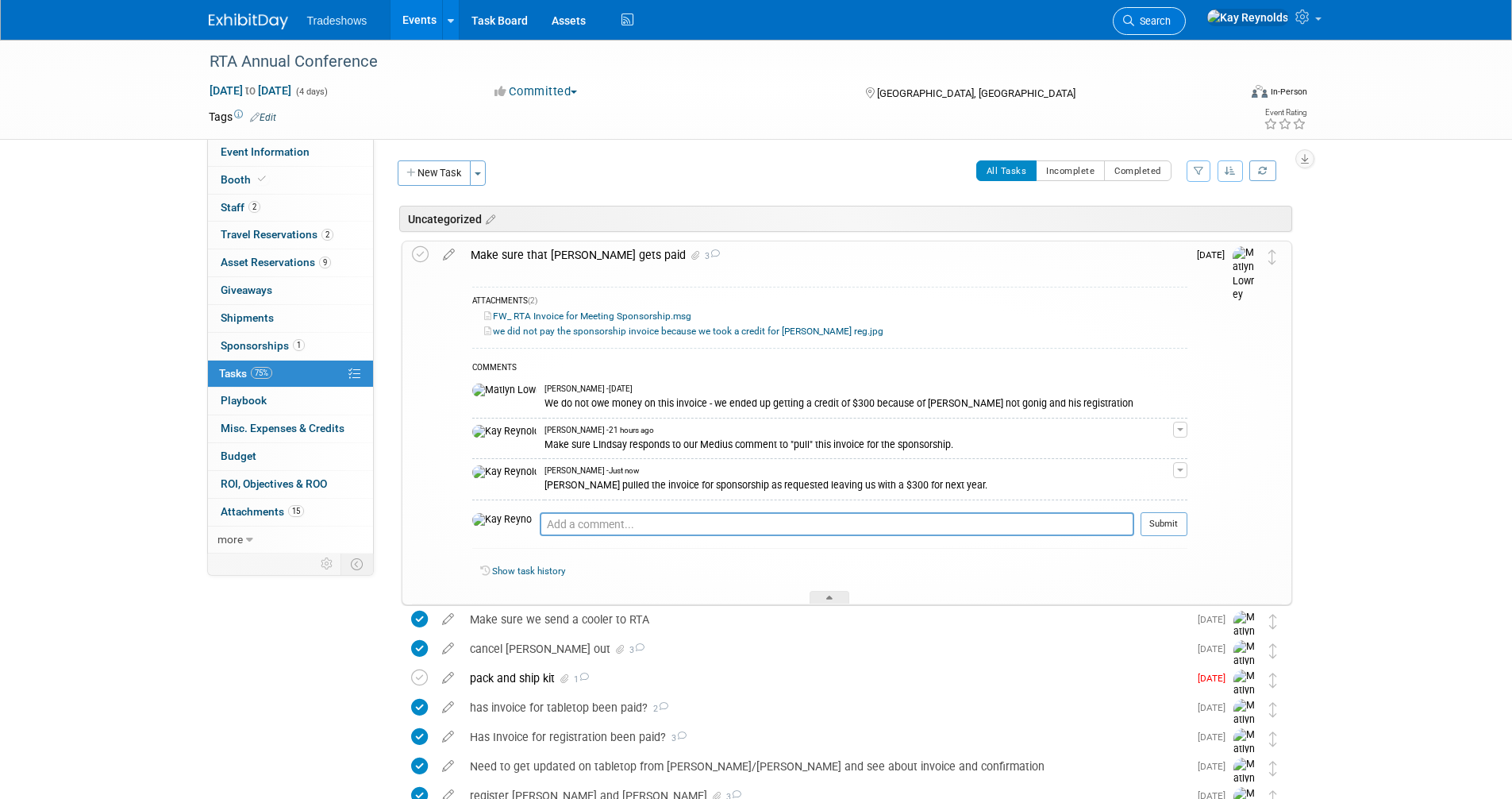
click at [1171, 19] on span "Search" at bounding box center [1153, 21] width 37 height 12
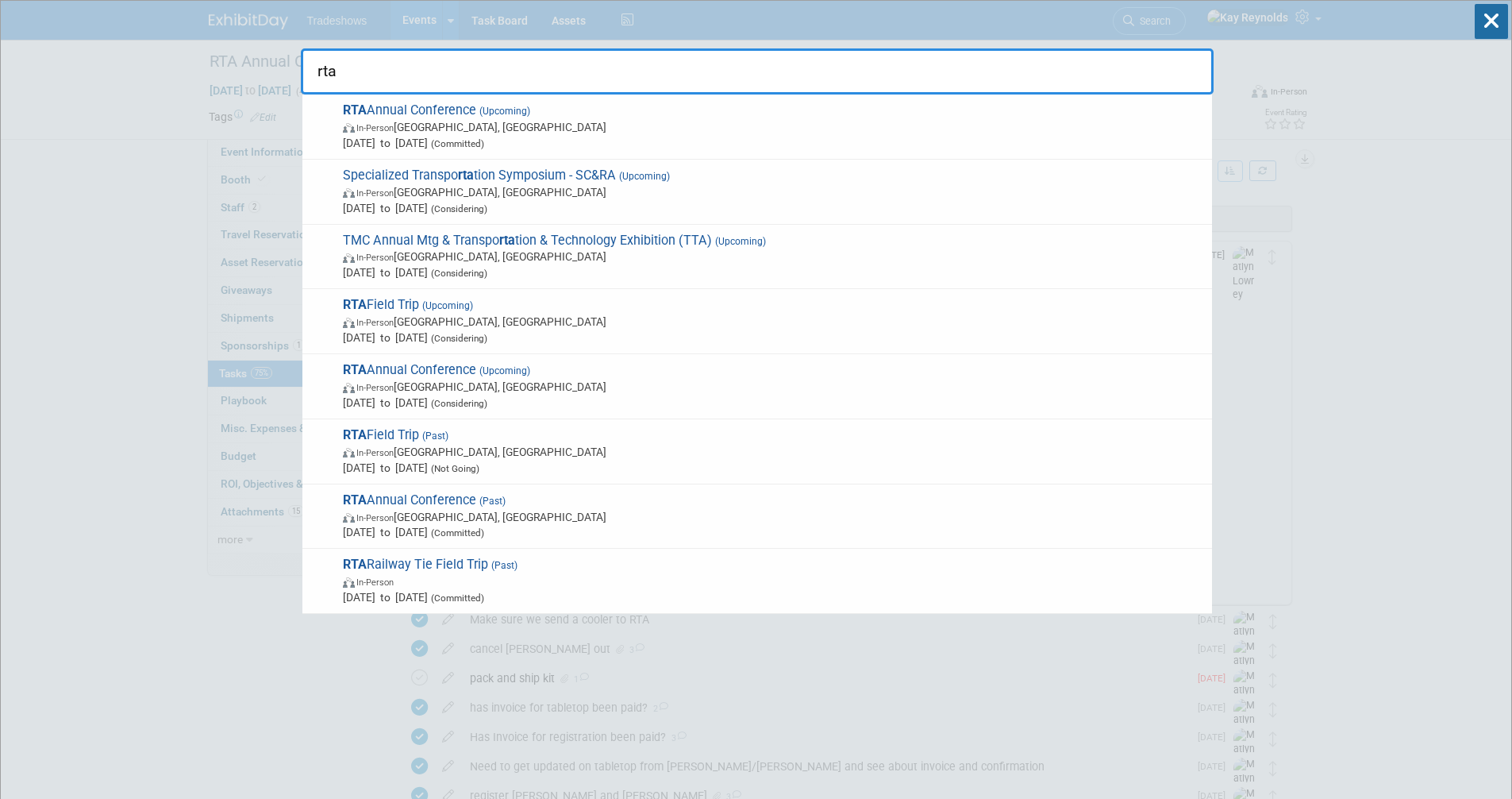
type input "rta"
